Goal: Navigation & Orientation: Find specific page/section

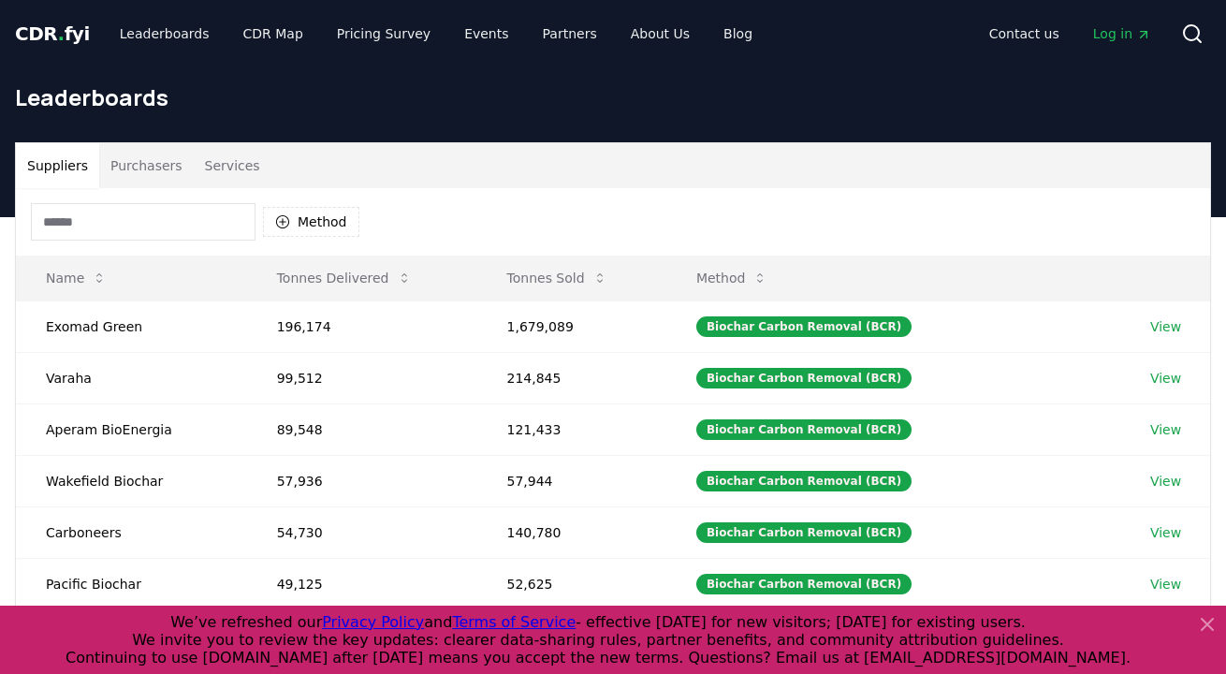
click at [226, 169] on button "Services" at bounding box center [233, 165] width 78 height 45
